Goal: Obtain resource: Obtain resource

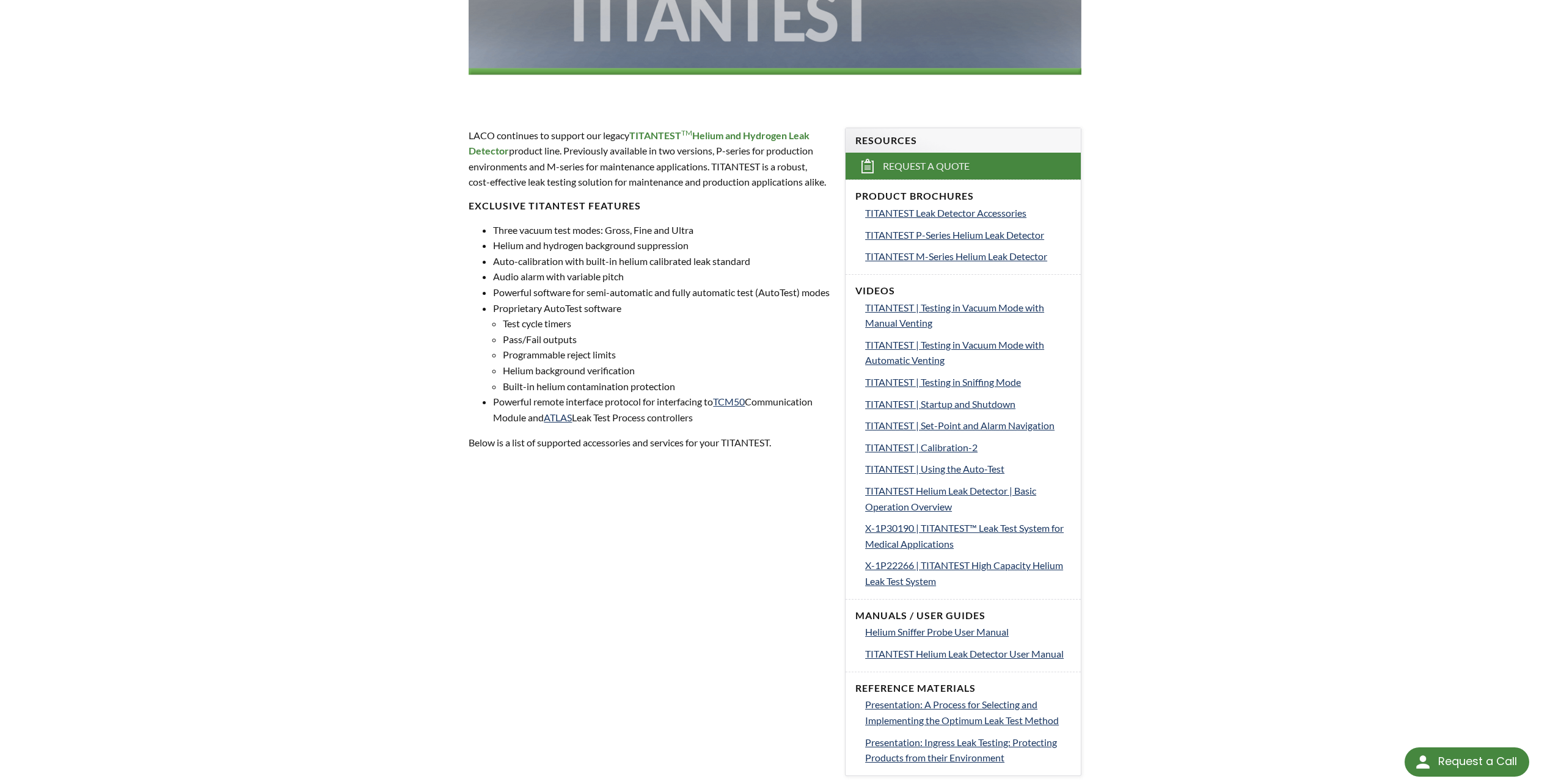
scroll to position [306, 0]
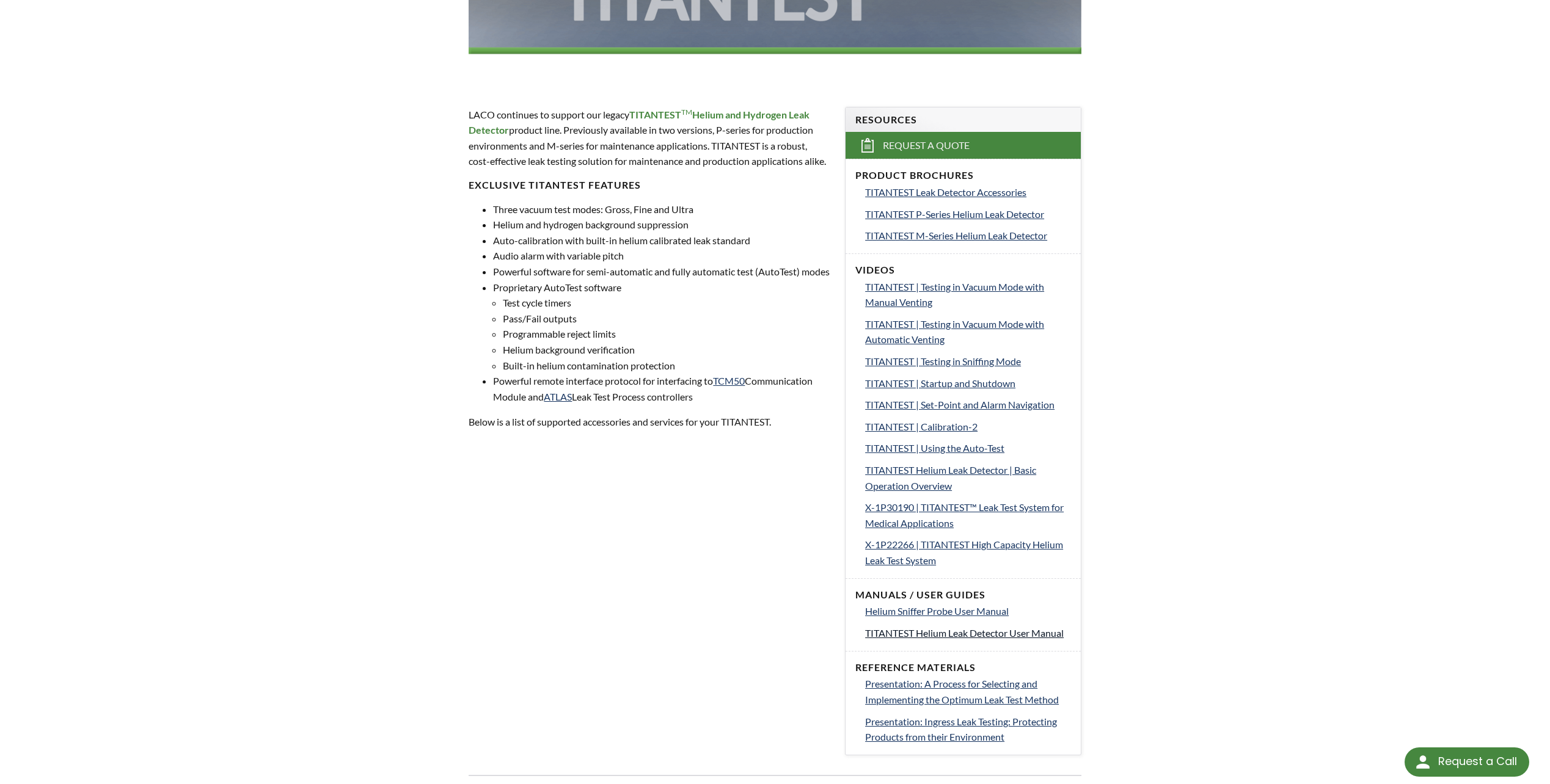
click at [999, 634] on span "TITANTEST Helium Leak Detector User Manual" at bounding box center [964, 633] width 199 height 12
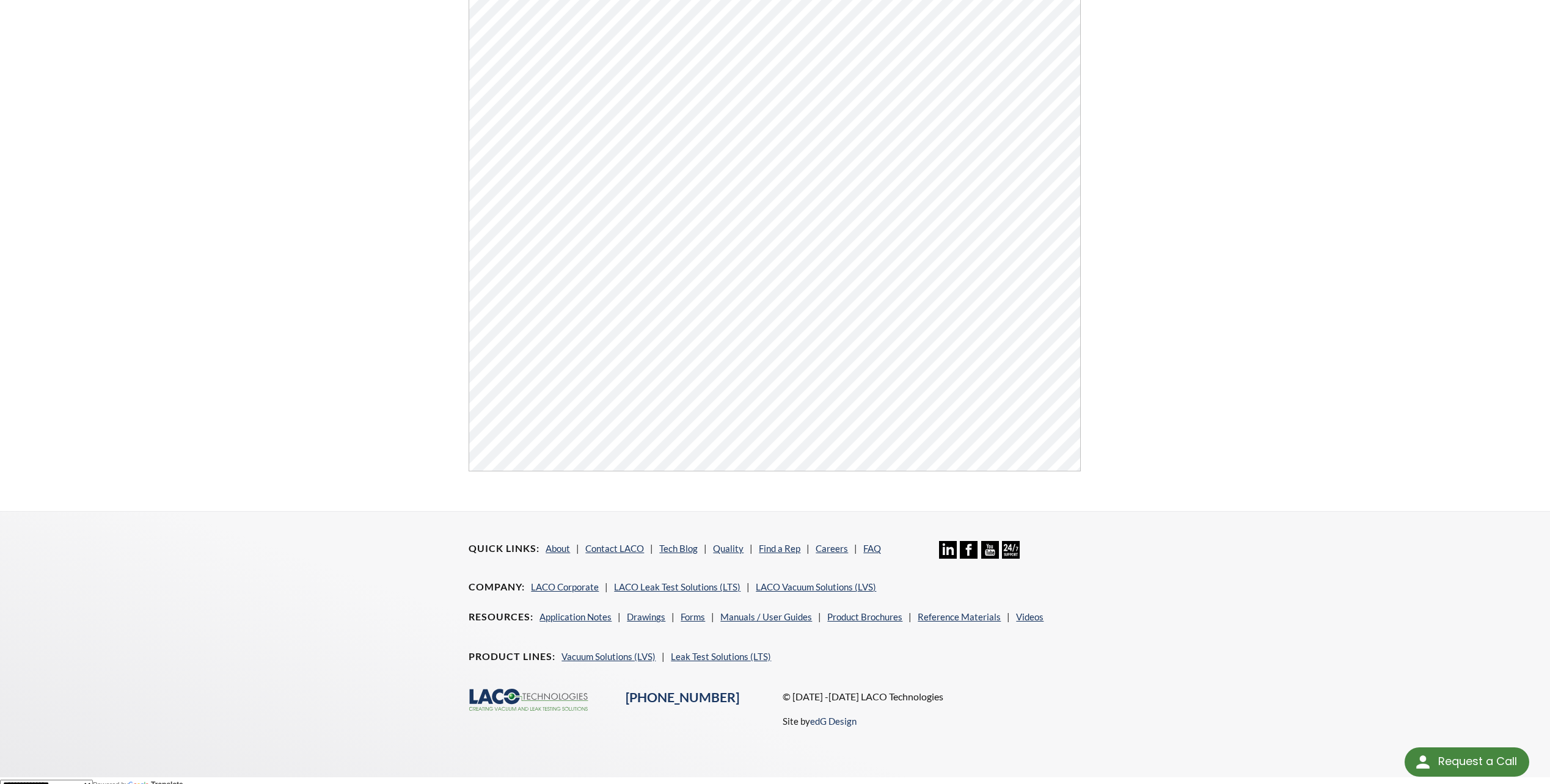
scroll to position [159, 0]
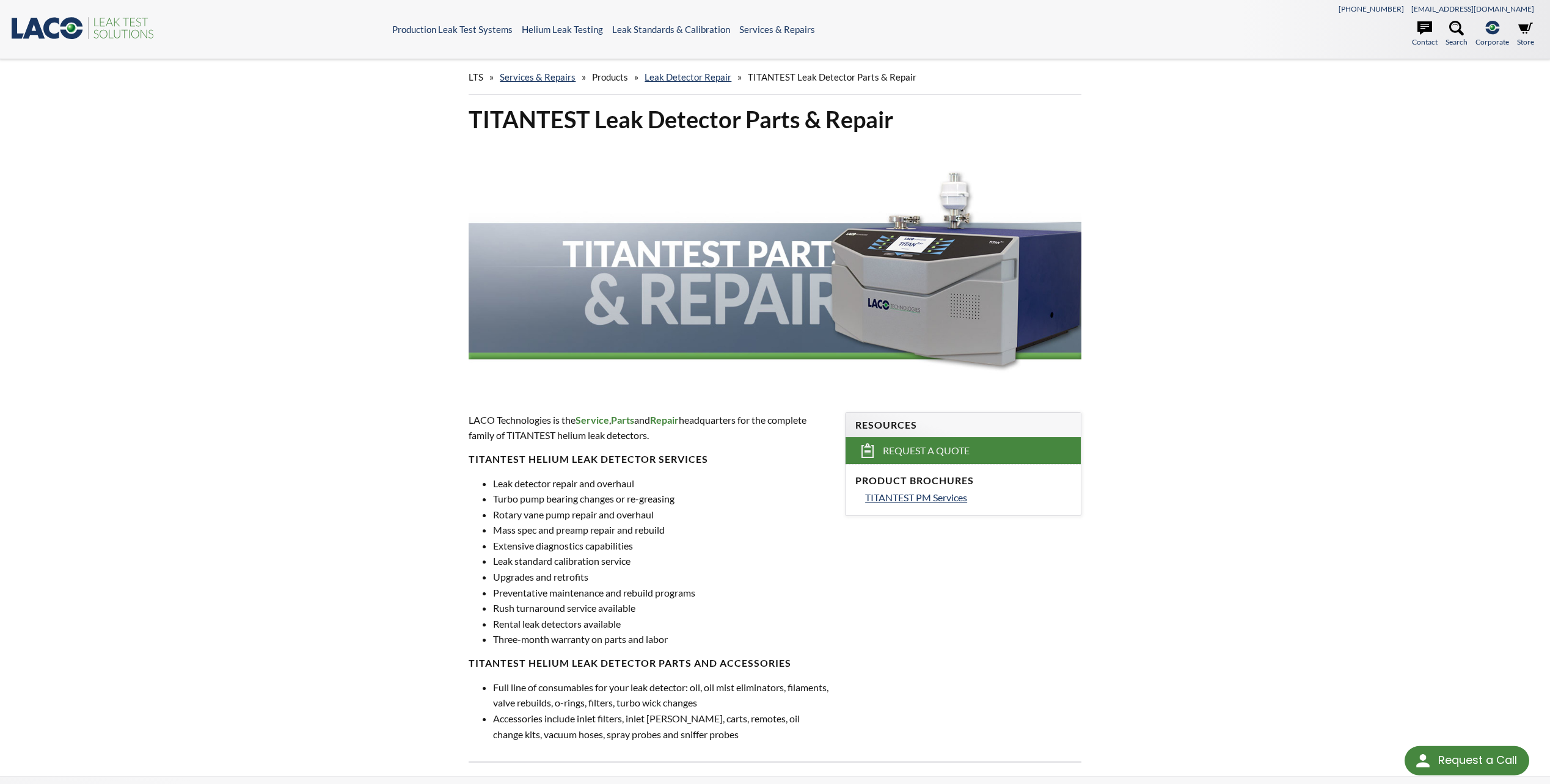
select select "Language Translate Widget"
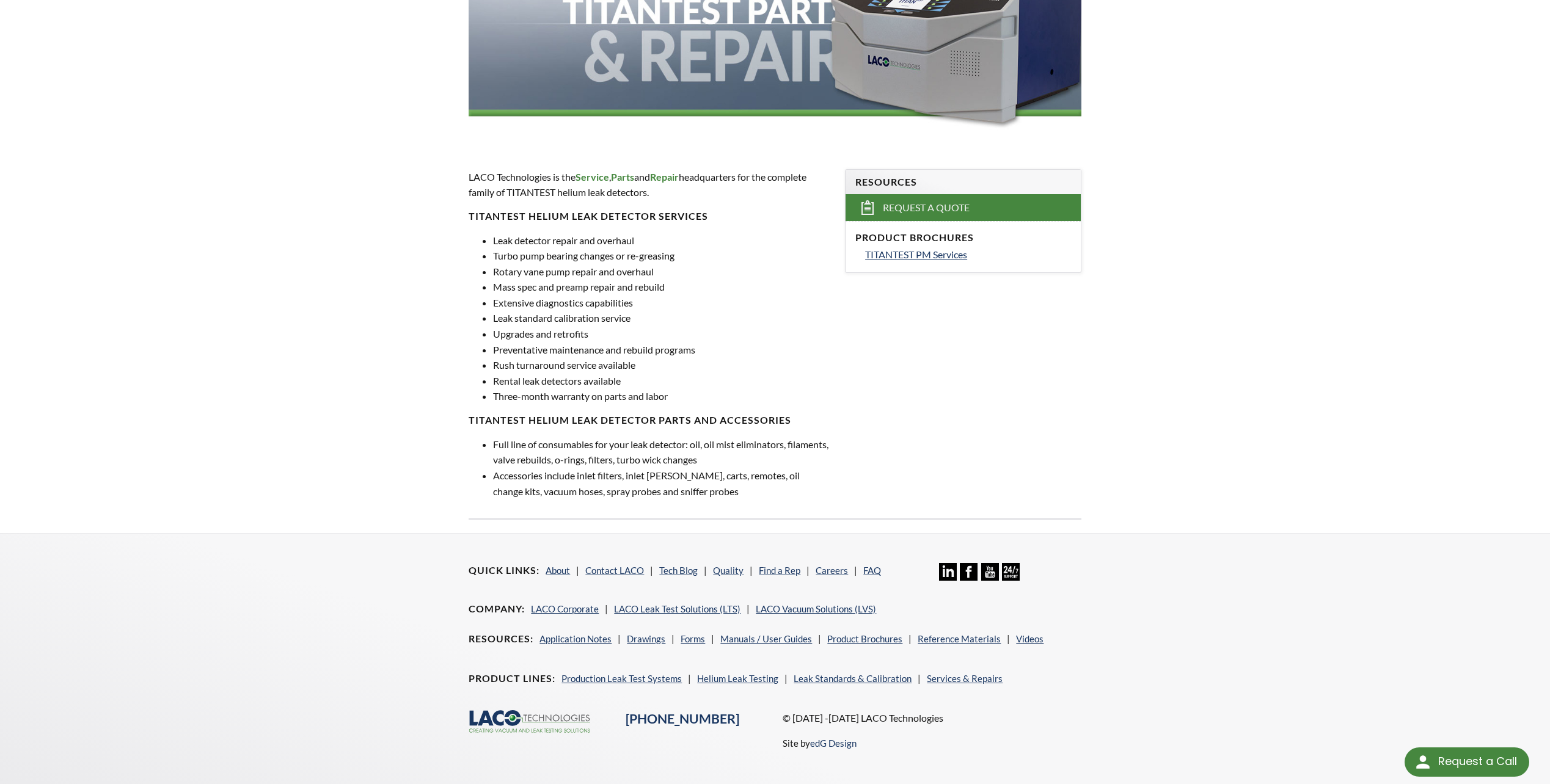
scroll to position [244, 0]
click at [904, 252] on span "TITANTEST PM Services" at bounding box center [916, 253] width 102 height 12
